Goal: Transaction & Acquisition: Book appointment/travel/reservation

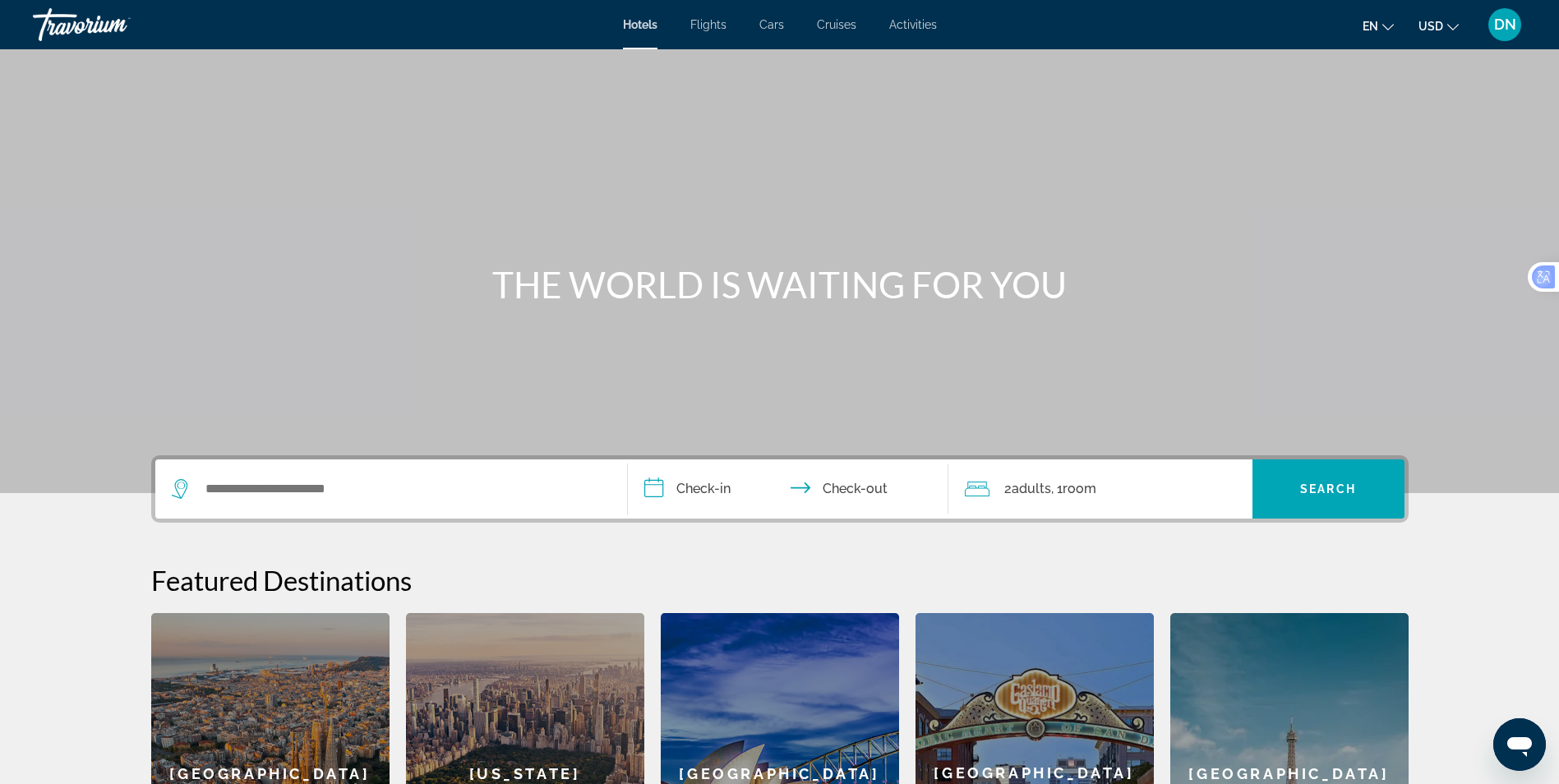
click at [708, 27] on span "Flights" at bounding box center [708, 24] width 36 height 13
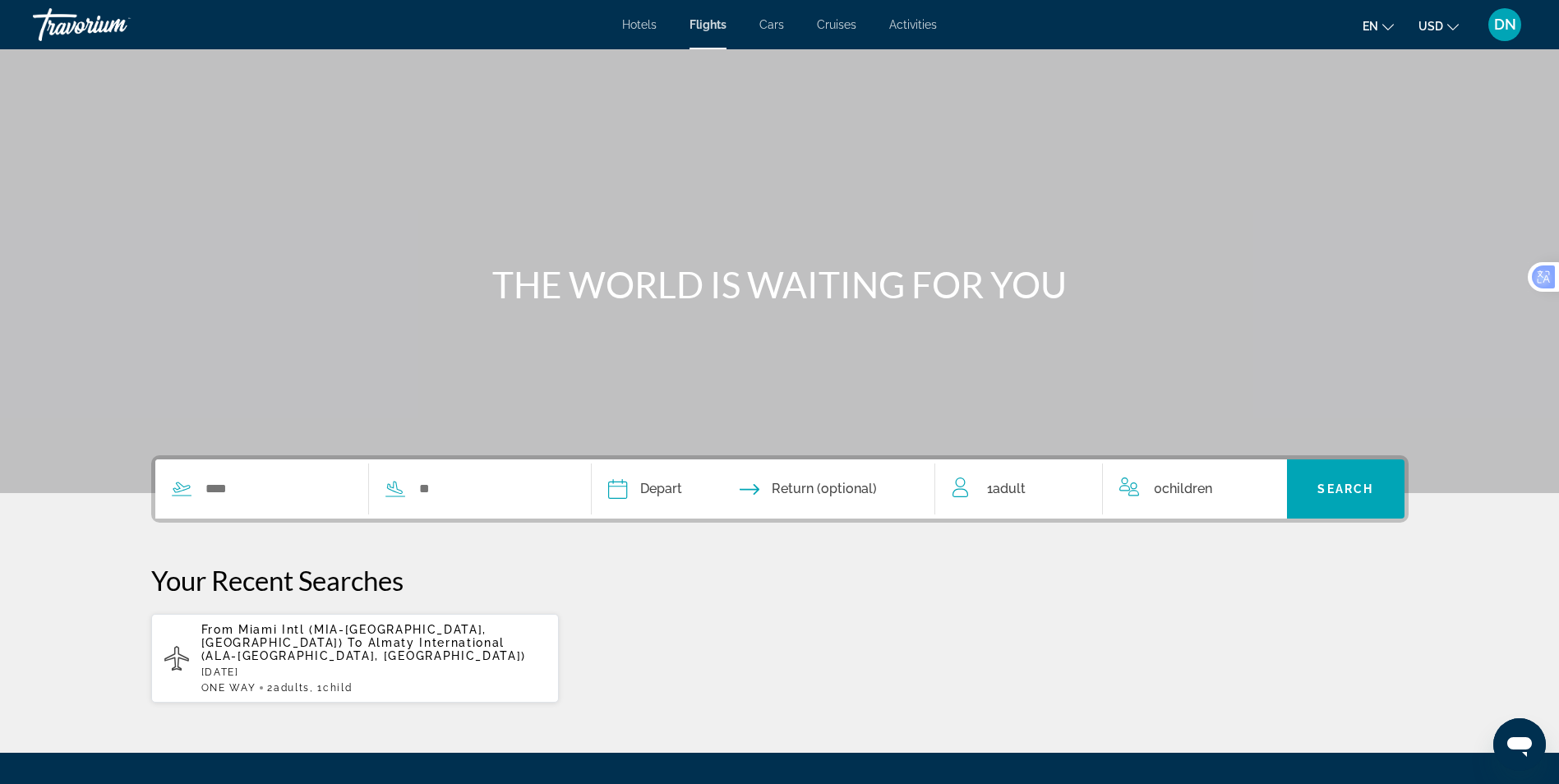
click at [285, 647] on span "Almaty International (ALA-[GEOGRAPHIC_DATA], [GEOGRAPHIC_DATA])" at bounding box center [363, 649] width 325 height 27
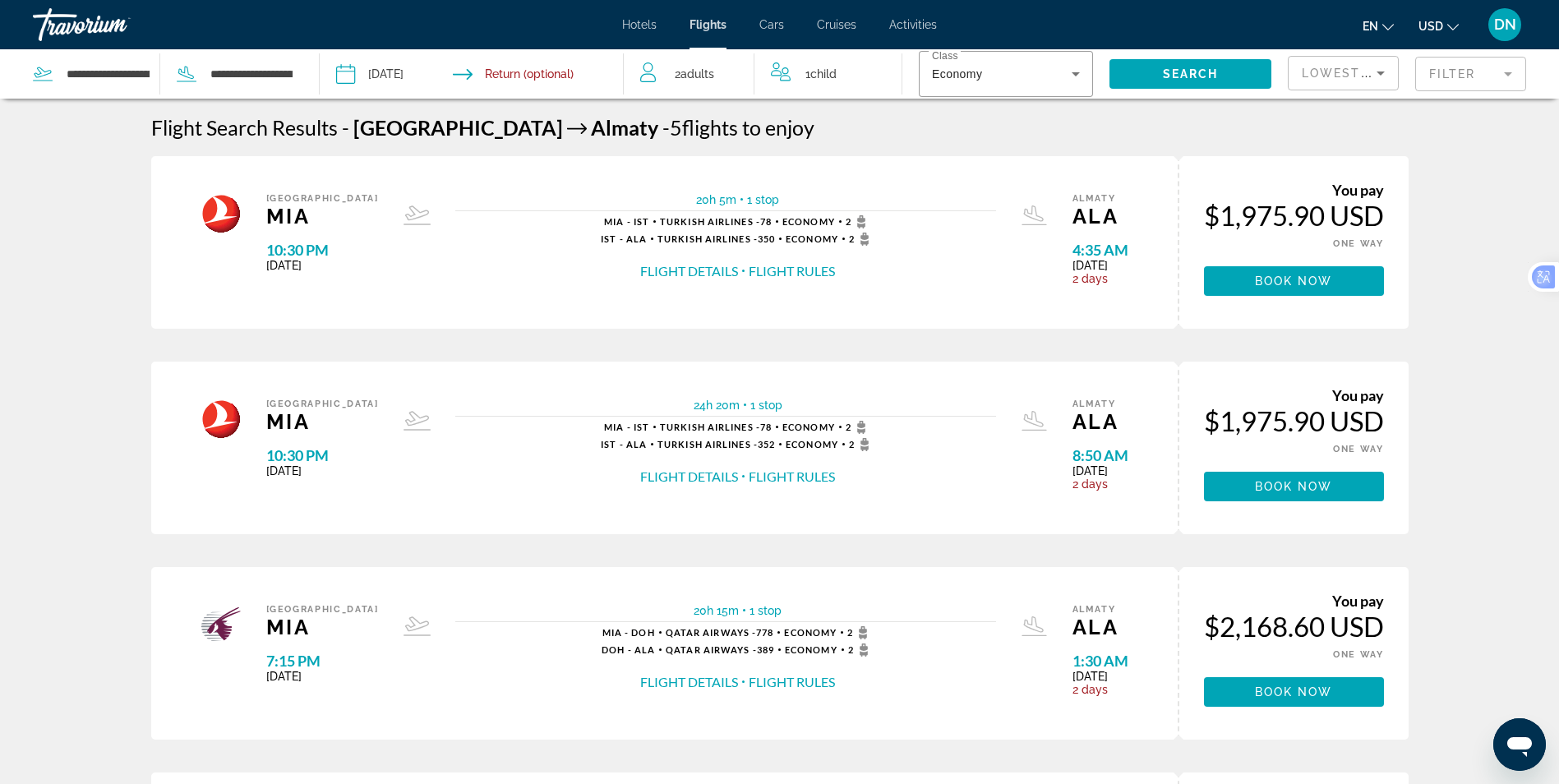
click at [682, 273] on button "Flight Details" at bounding box center [689, 271] width 97 height 18
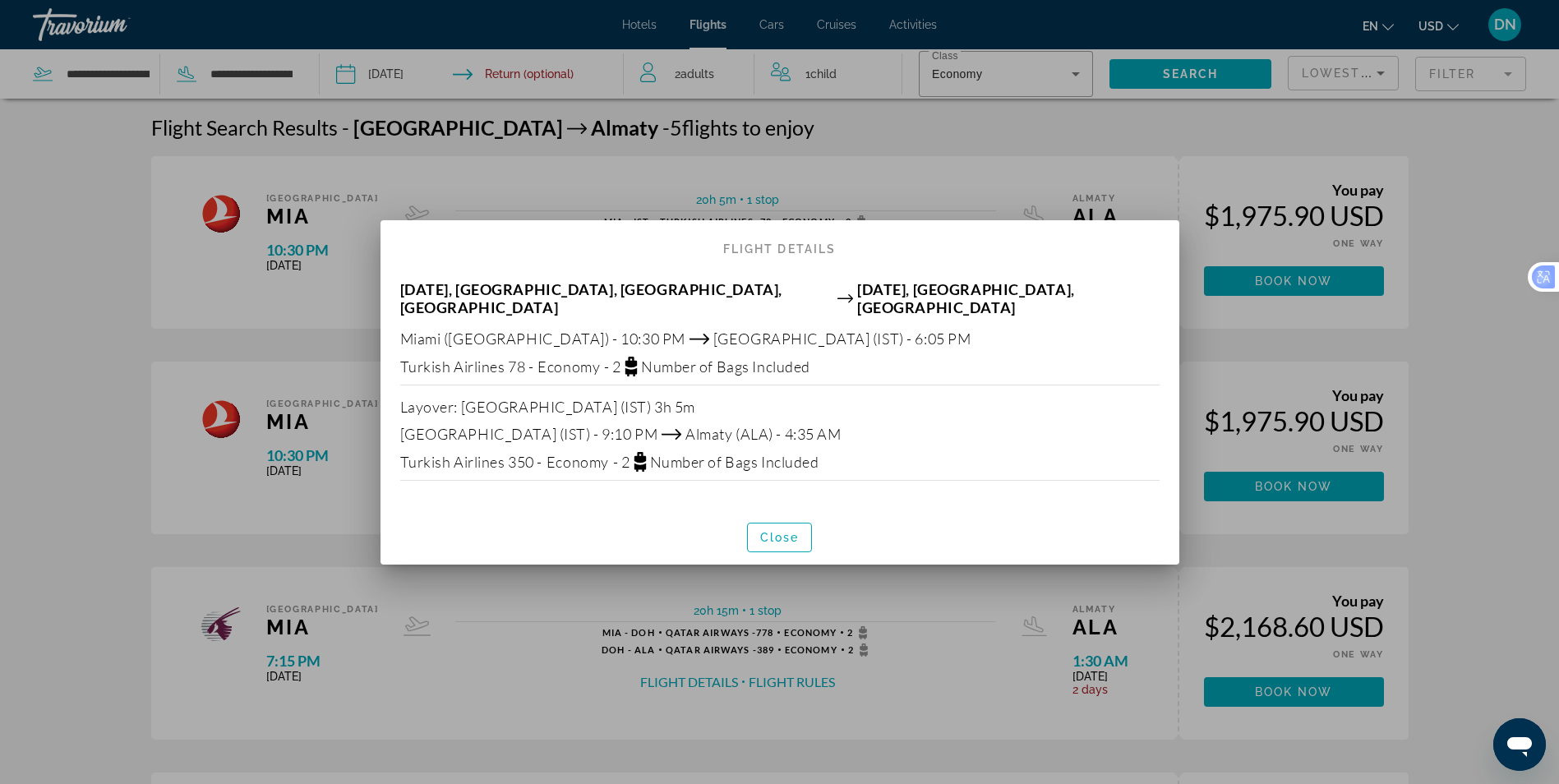
click at [1043, 159] on div at bounding box center [779, 392] width 1559 height 784
